Goal: Entertainment & Leisure: Consume media (video, audio)

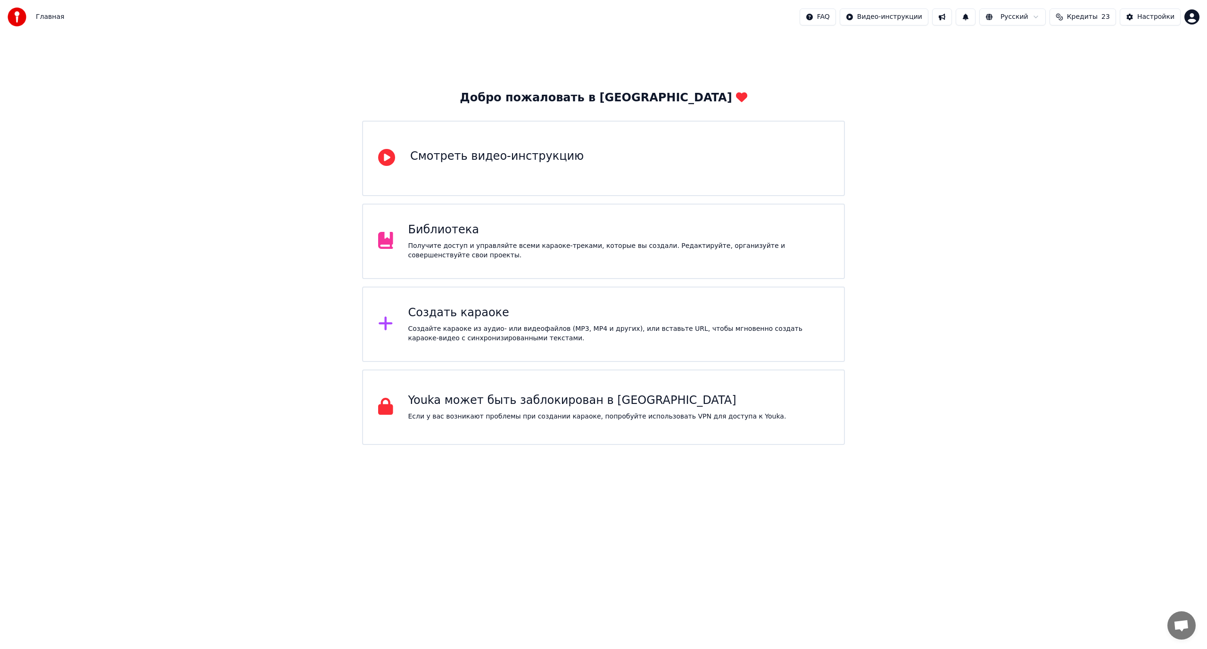
click at [503, 224] on div "Библиотека" at bounding box center [618, 230] width 421 height 15
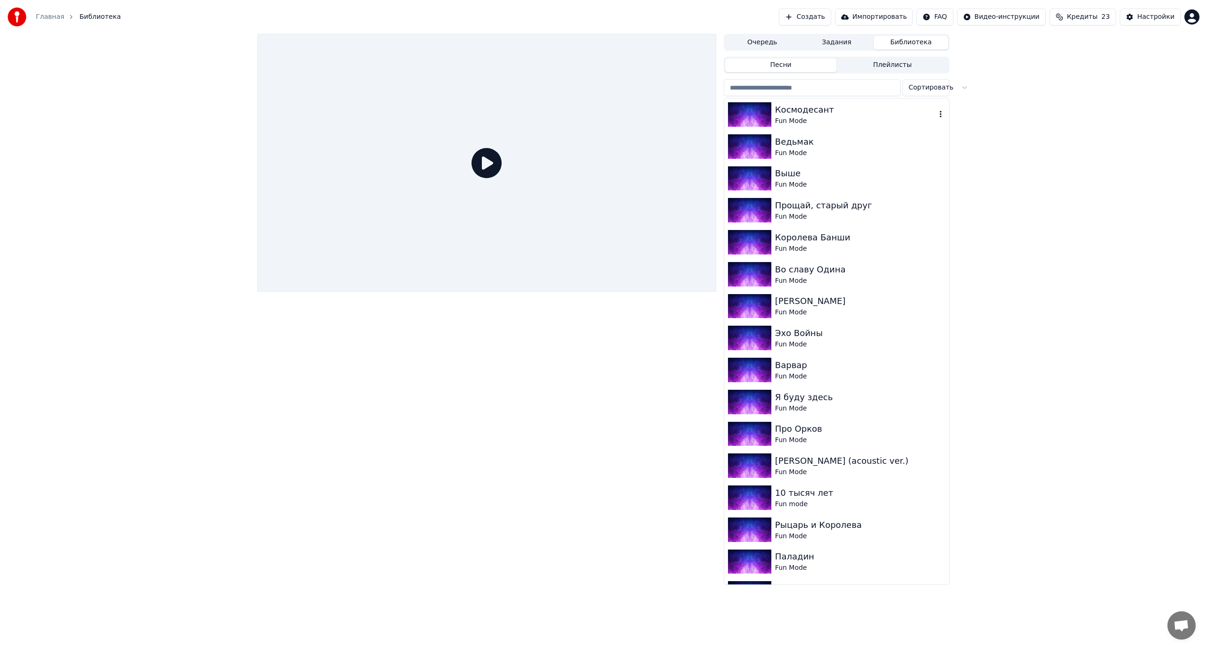
click at [859, 109] on div "Космодесант" at bounding box center [855, 109] width 161 height 13
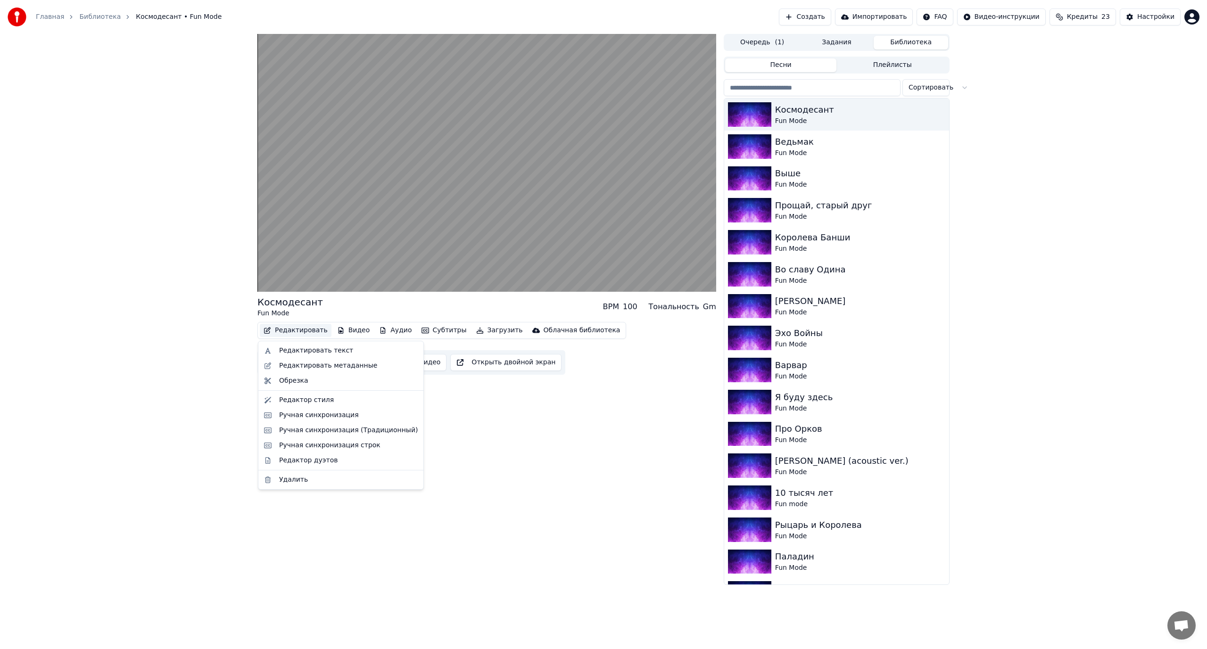
click at [303, 330] on button "Редактировать" at bounding box center [296, 330] width 72 height 13
click at [302, 402] on div "Редактор стиля" at bounding box center [306, 400] width 55 height 9
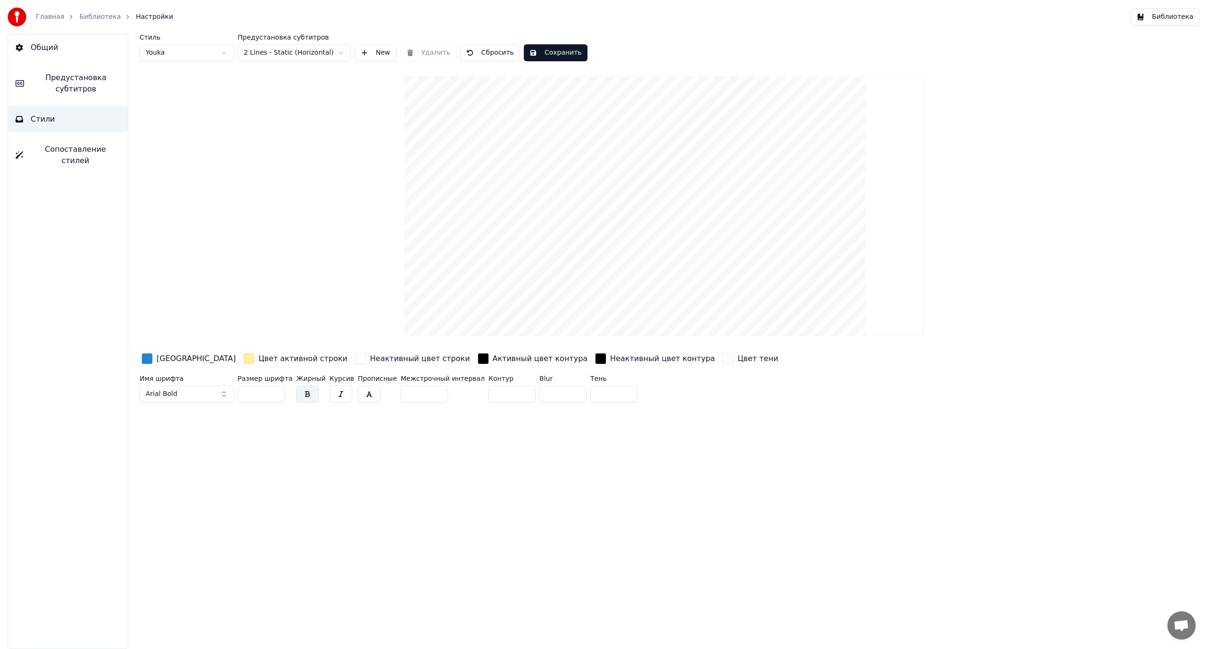
click at [70, 79] on span "Предустановка субтитров" at bounding box center [76, 83] width 89 height 23
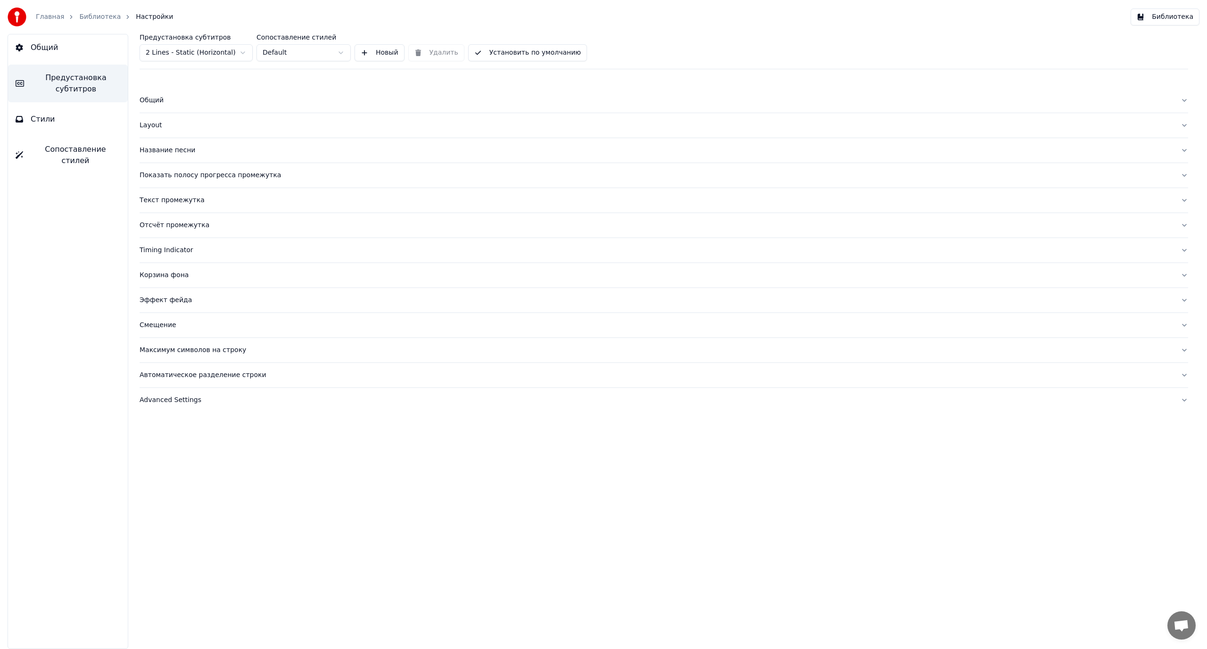
click at [186, 149] on div "Название песни" at bounding box center [657, 150] width 1034 height 9
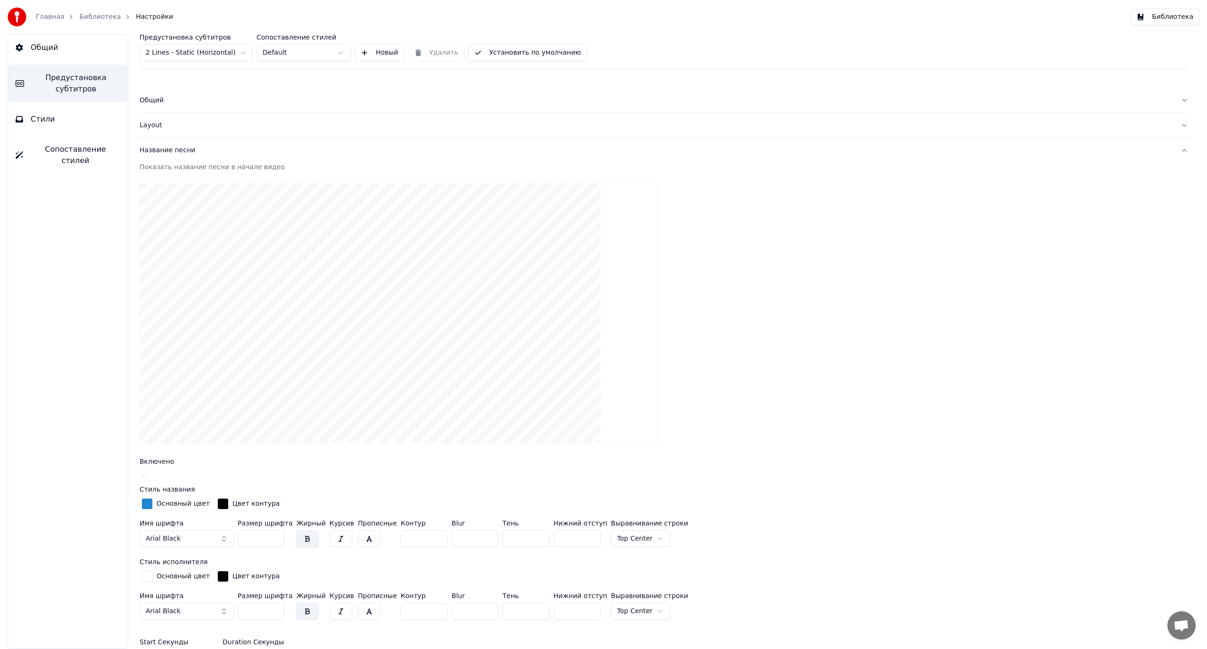
click at [140, 471] on div "Предустановка субтитров 2 Lines - Static (Horizontal) Сопоставление стилей Defa…" at bounding box center [664, 341] width 1086 height 615
click at [142, 472] on button "button" at bounding box center [144, 473] width 8 height 8
click at [1168, 19] on button "Библиотека" at bounding box center [1165, 16] width 69 height 17
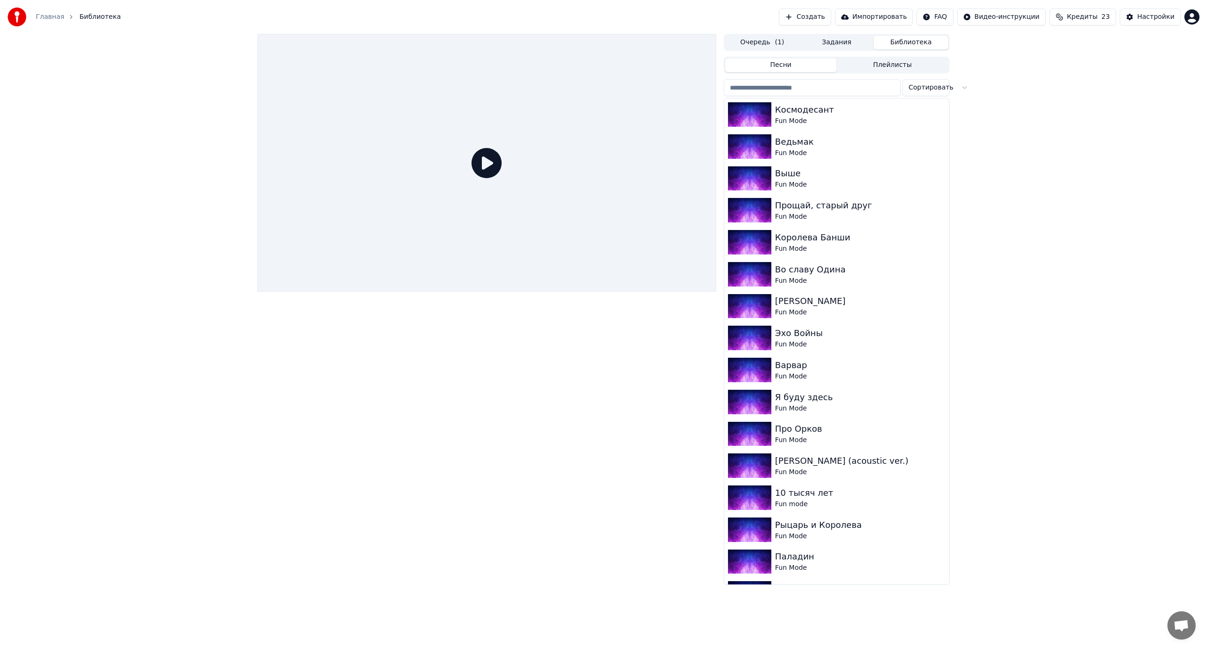
click at [608, 84] on div at bounding box center [486, 163] width 459 height 258
click at [477, 158] on icon at bounding box center [487, 163] width 30 height 30
click at [499, 169] on icon at bounding box center [487, 163] width 30 height 30
click at [494, 167] on icon at bounding box center [487, 163] width 30 height 30
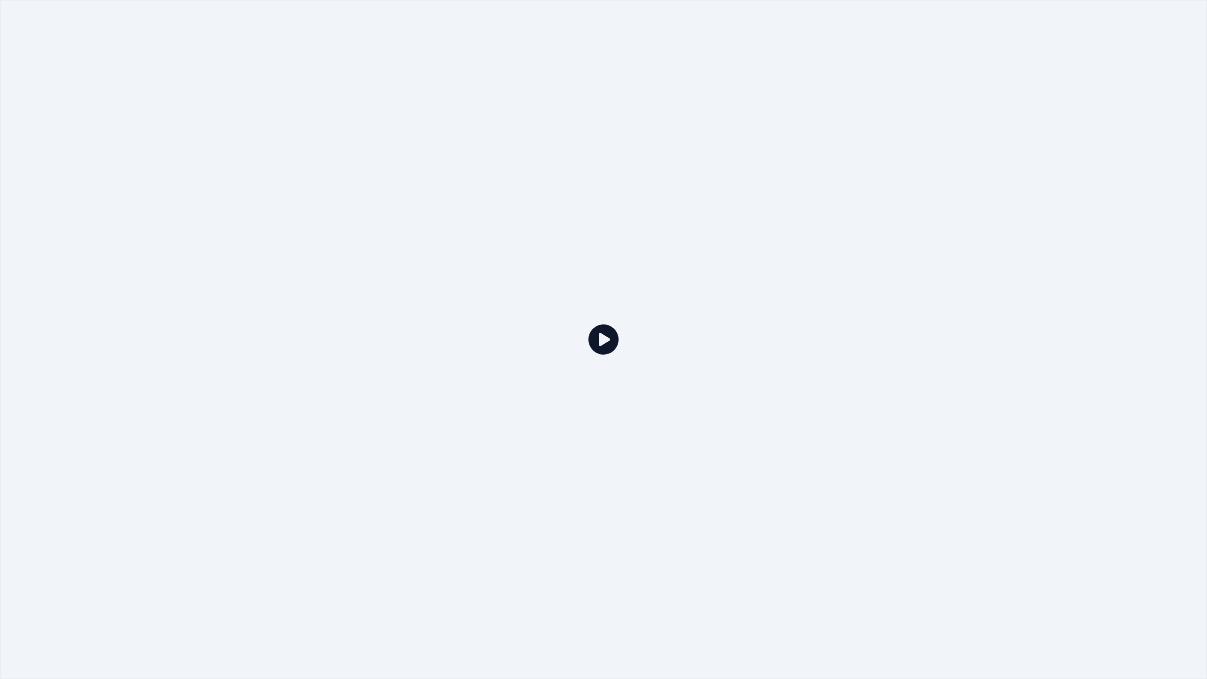
click at [494, 178] on div at bounding box center [603, 339] width 1207 height 679
click at [597, 343] on icon at bounding box center [603, 339] width 30 height 30
click at [598, 343] on icon at bounding box center [603, 339] width 30 height 30
click at [1108, 196] on div at bounding box center [603, 339] width 1207 height 679
drag, startPoint x: 1109, startPoint y: 196, endPoint x: 1114, endPoint y: 184, distance: 13.1
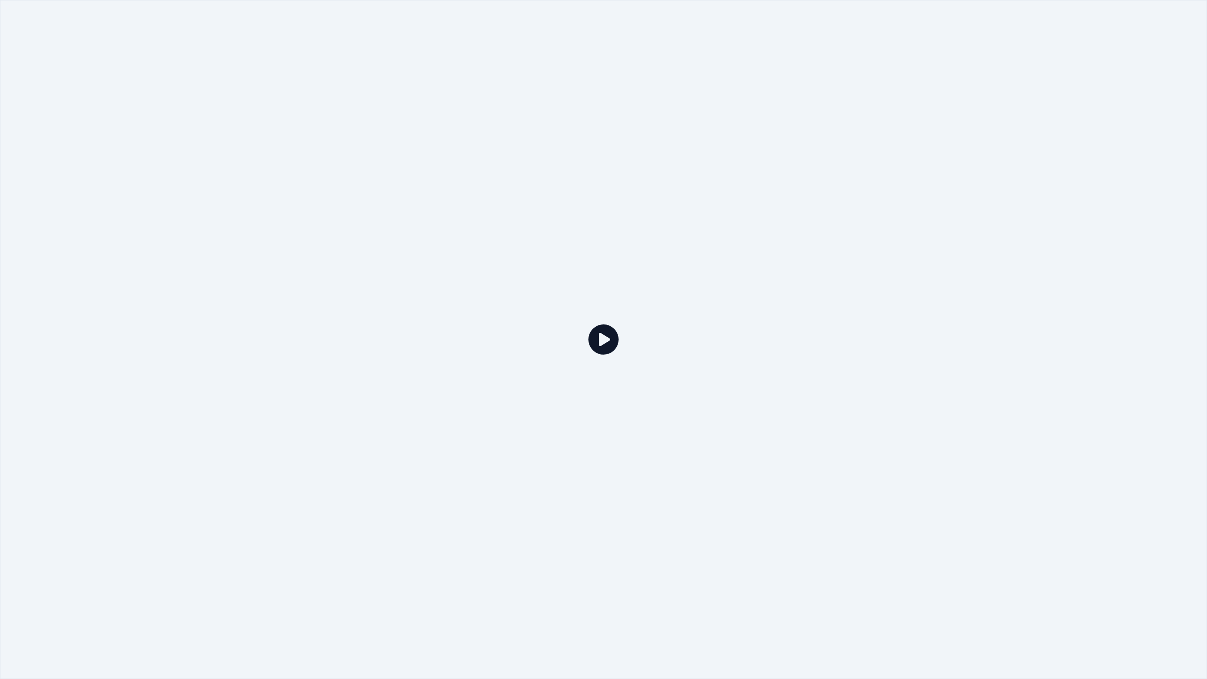
click at [1110, 196] on div at bounding box center [603, 339] width 1207 height 679
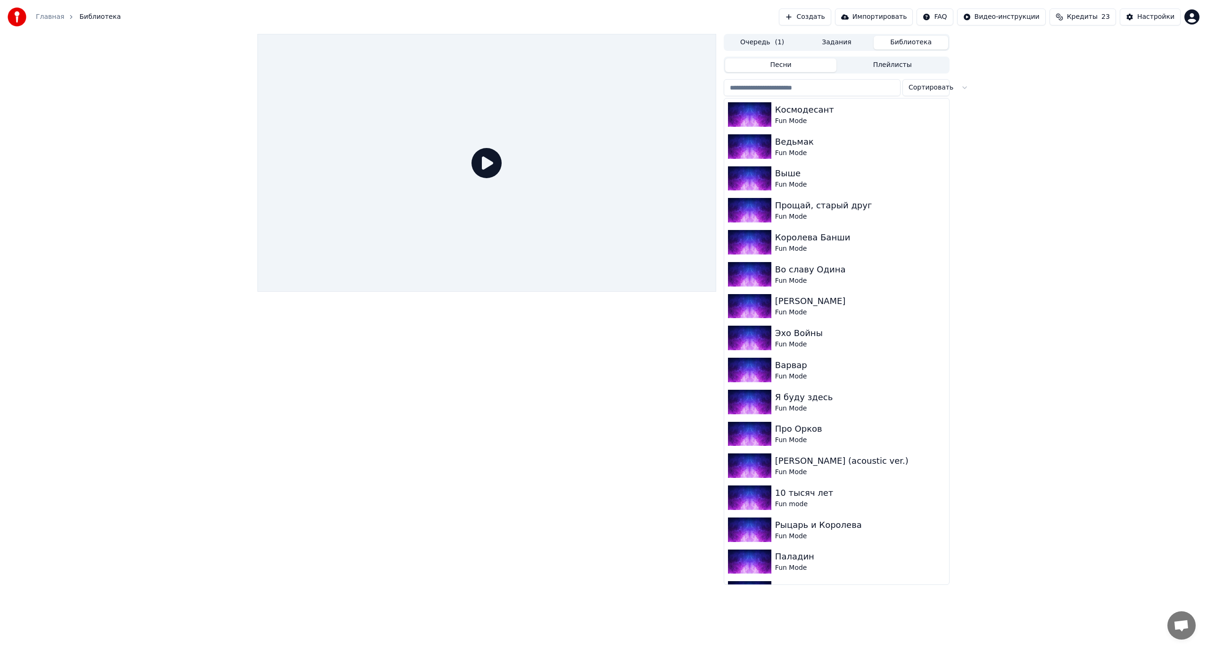
click at [1114, 184] on div "Очередь ( 1 ) Задания Библиотека Песни Плейлисты Сортировать Космодесант Fun Mo…" at bounding box center [603, 309] width 1207 height 551
click at [1115, 184] on div "Очередь ( 1 ) Задания Библиотека Песни Плейлисты Сортировать Космодесант Fun Mo…" at bounding box center [603, 309] width 1207 height 551
click at [99, 13] on span "Библиотека" at bounding box center [99, 16] width 41 height 9
click at [98, 17] on span "Библиотека" at bounding box center [99, 16] width 41 height 9
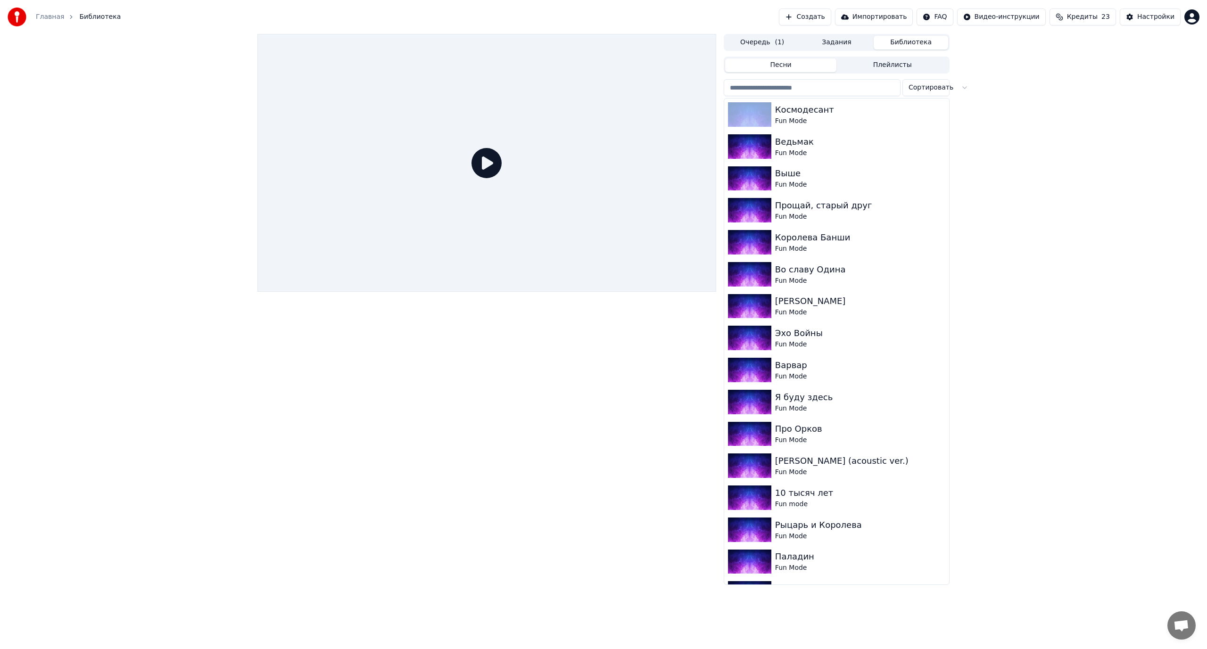
click at [98, 17] on span "Библиотека" at bounding box center [99, 16] width 41 height 9
click at [936, 110] on button "button" at bounding box center [940, 114] width 9 height 11
click at [88, 16] on span "Библиотека" at bounding box center [99, 16] width 41 height 9
click at [53, 19] on link "Главная" at bounding box center [50, 16] width 28 height 9
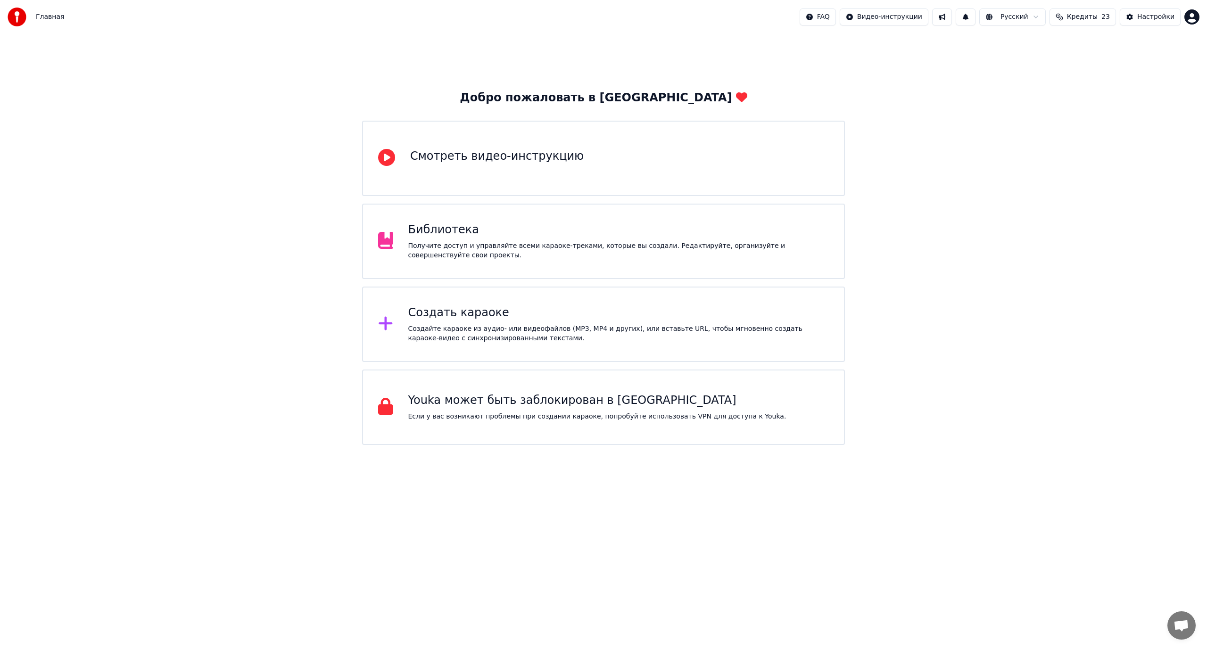
click at [496, 238] on div "Библиотека Получите доступ и управляйте всеми караоке-треками, которые вы созда…" at bounding box center [618, 242] width 421 height 38
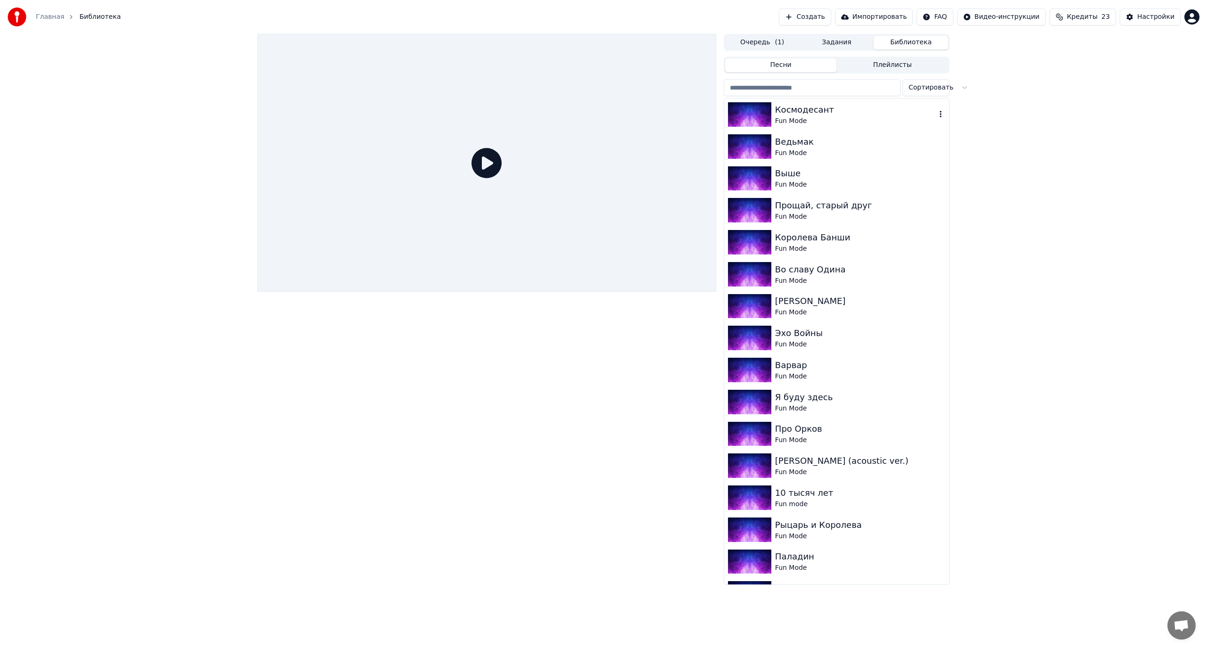
click at [843, 114] on div "Космодесант" at bounding box center [855, 109] width 161 height 13
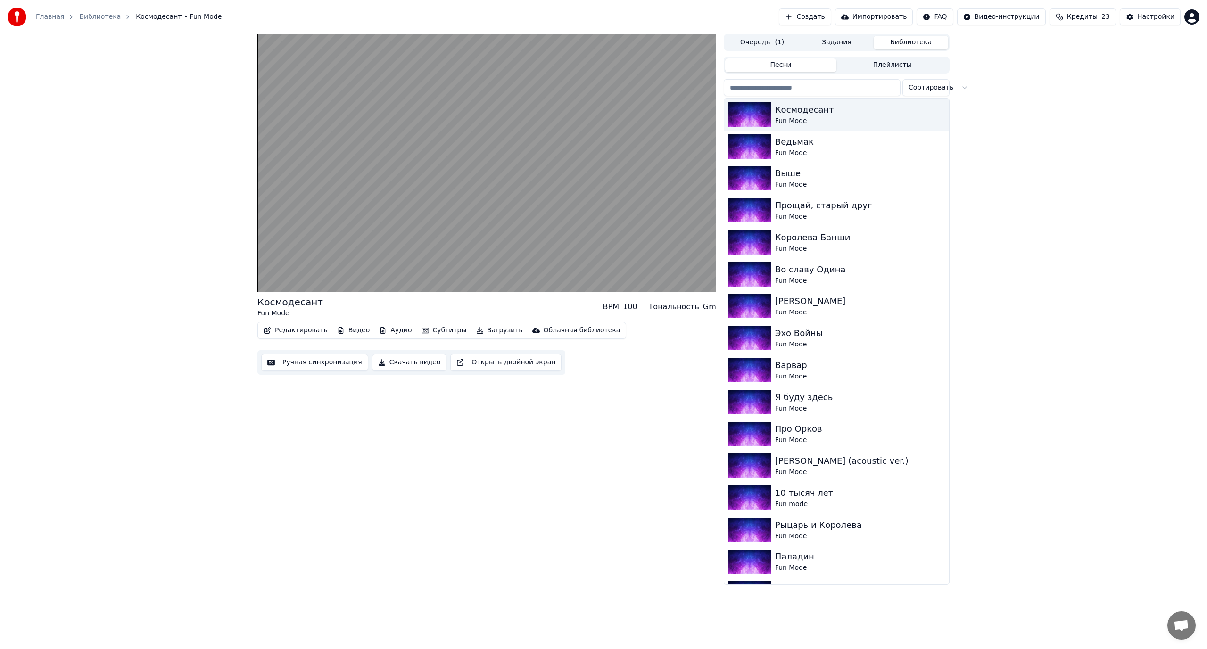
click at [395, 359] on button "Скачать видео" at bounding box center [409, 362] width 75 height 17
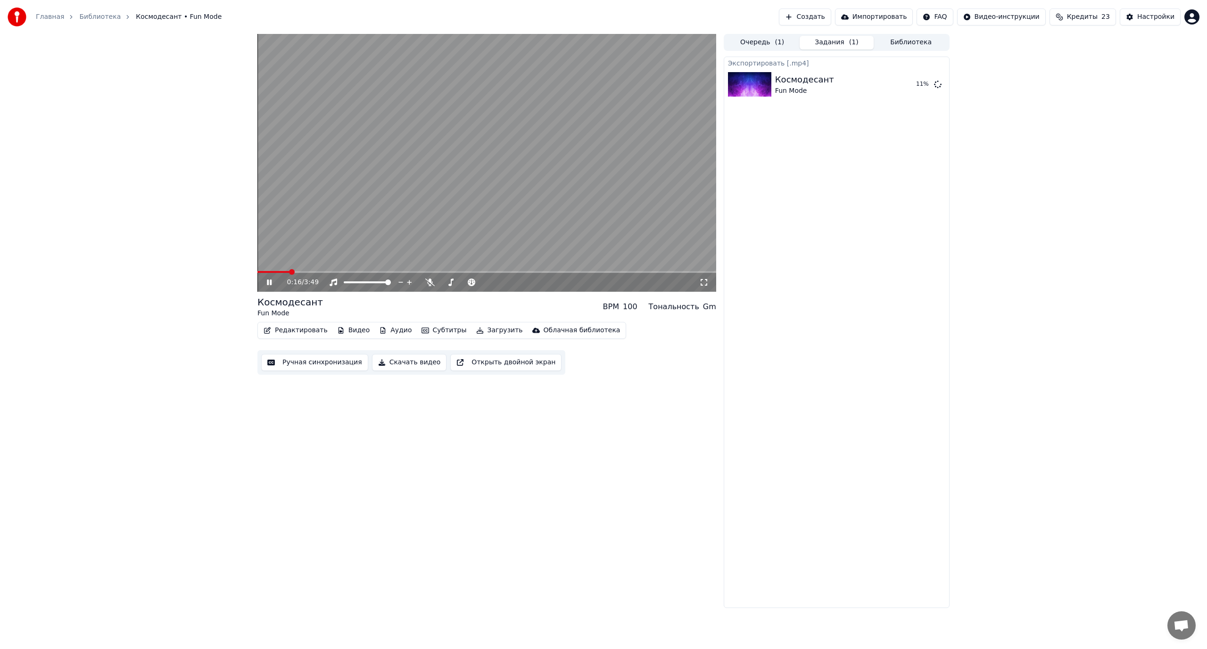
click at [439, 163] on video at bounding box center [486, 163] width 459 height 258
